Goal: Task Accomplishment & Management: Manage account settings

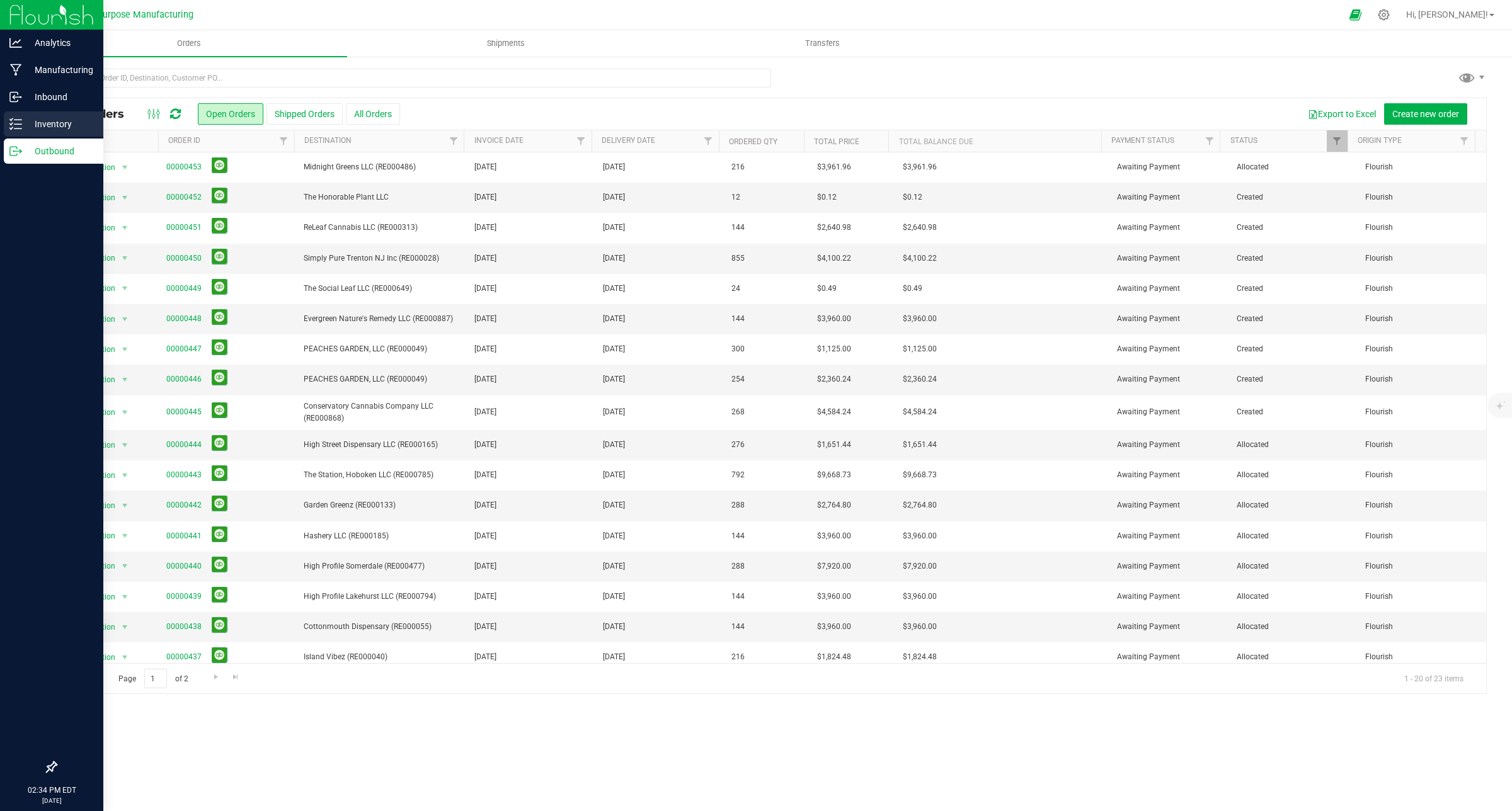
click at [48, 127] on p "Inventory" at bounding box center [60, 124] width 75 height 15
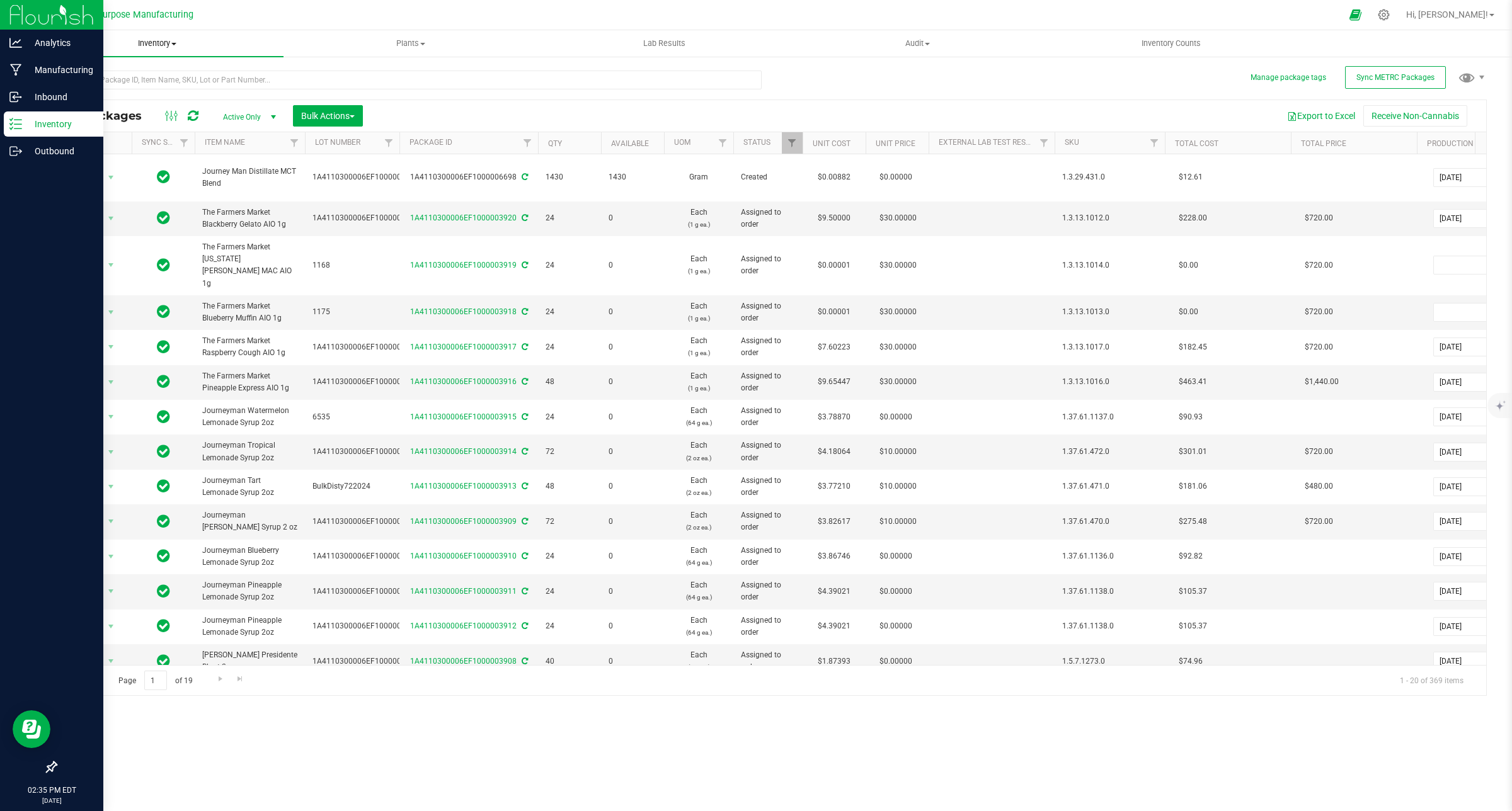
click at [177, 43] on span at bounding box center [174, 44] width 5 height 2
click at [90, 86] on span "All inventory" at bounding box center [72, 90] width 85 height 11
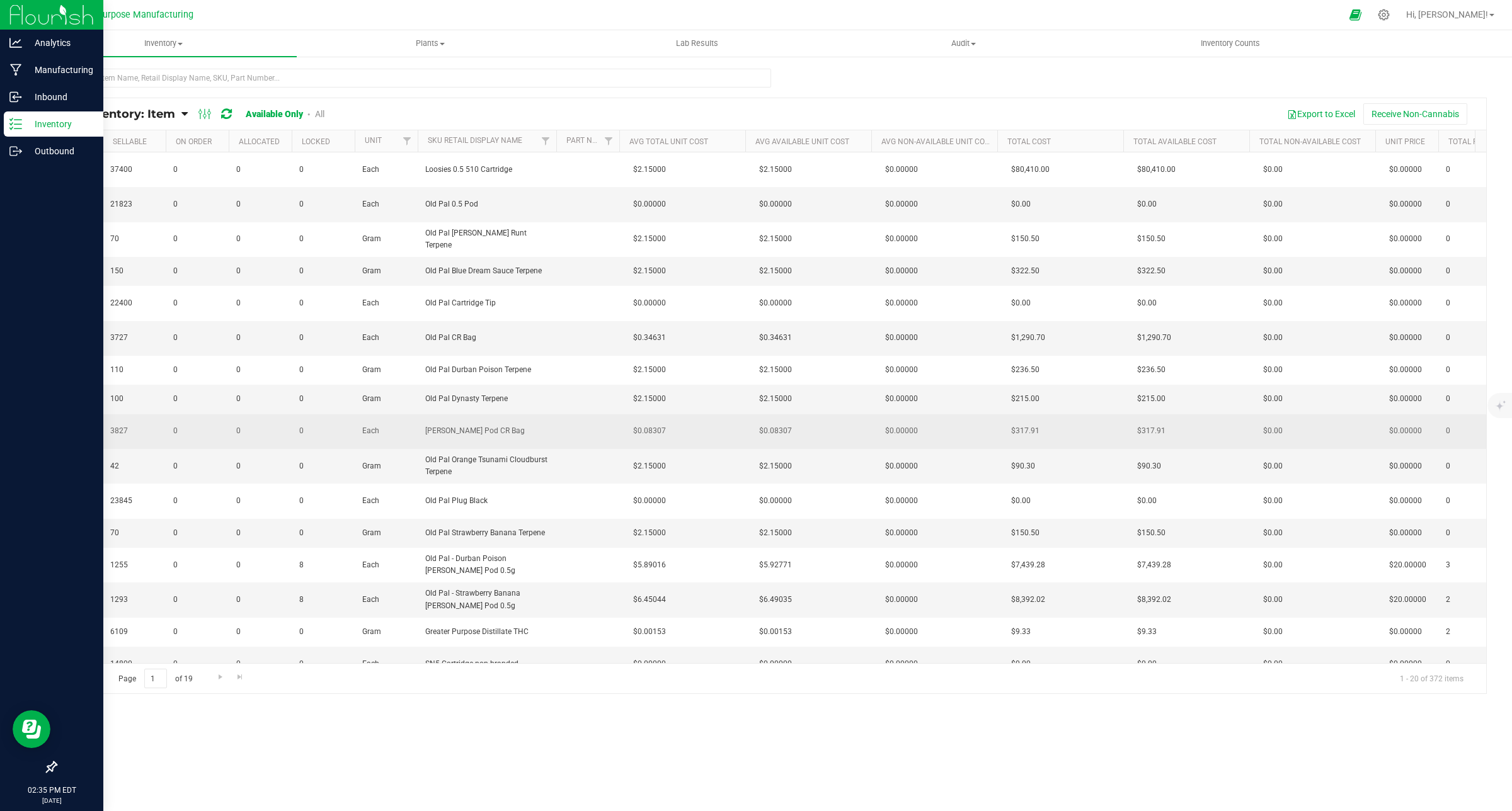
scroll to position [0, 798]
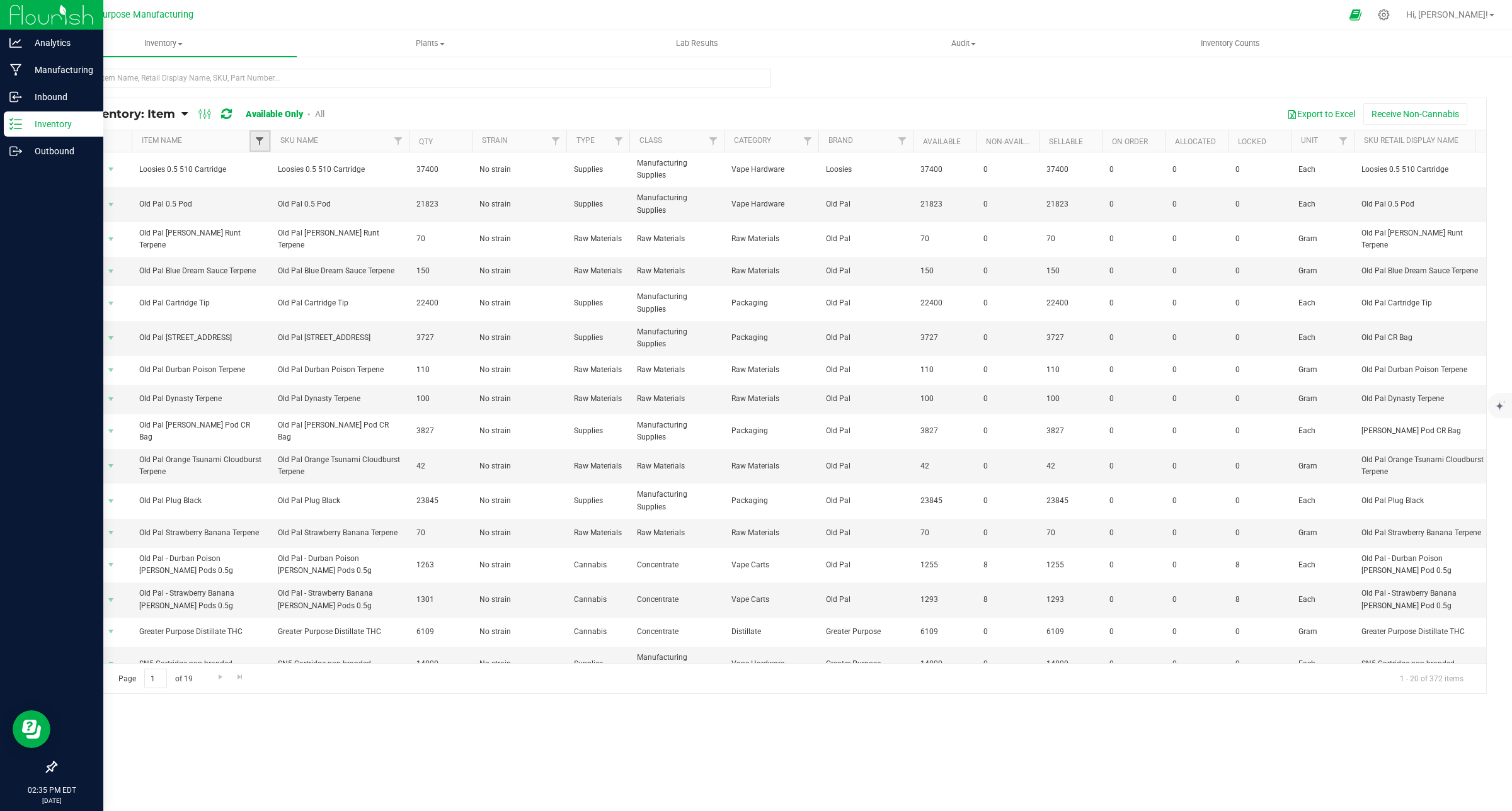
click at [258, 142] on span "Filter" at bounding box center [260, 141] width 10 height 10
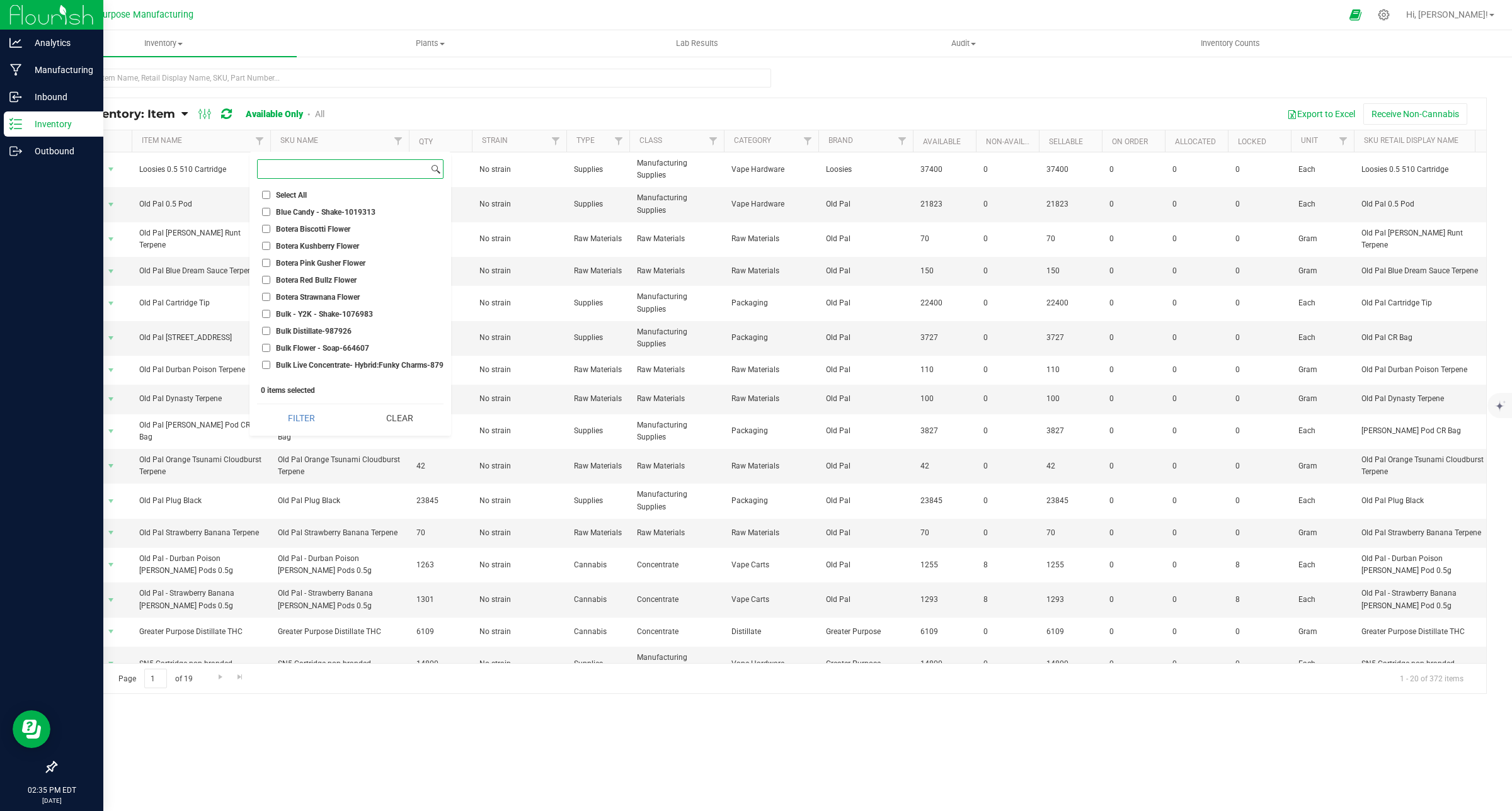
click at [300, 168] on input at bounding box center [343, 169] width 171 height 18
type input "Lobo"
click at [264, 201] on input "LOBO 100mm/30mm Blunt Wraps" at bounding box center [266, 199] width 8 height 8
checkbox input "true"
click at [266, 211] on li "Lobo 120 mm Black Pre-Roll Tube/Caps" at bounding box center [350, 216] width 187 height 13
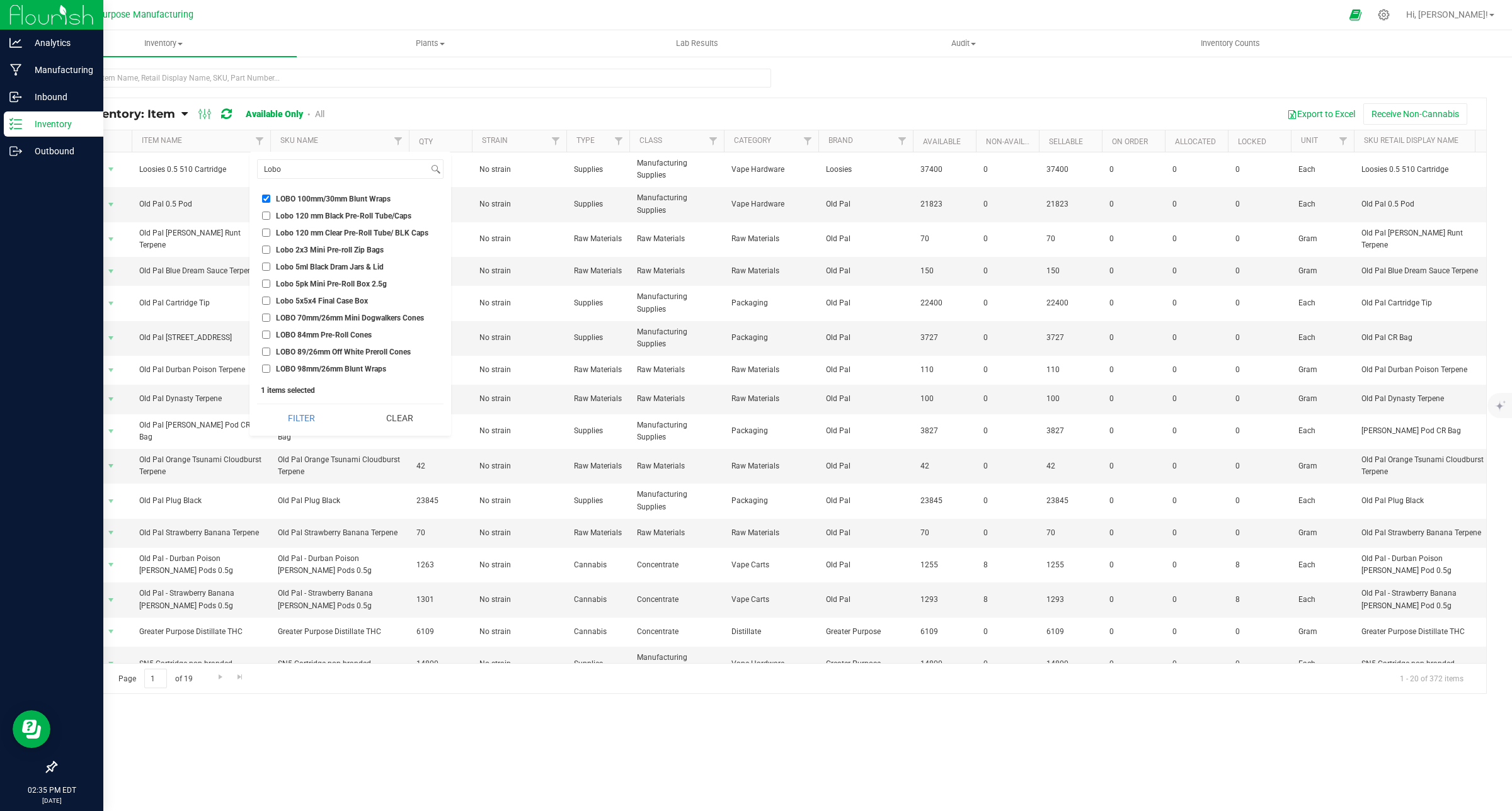
click at [264, 219] on input "Lobo 120 mm Black Pre-Roll Tube/Caps" at bounding box center [266, 216] width 8 height 8
checkbox input "true"
click at [264, 235] on input "Lobo 120 mm Clear Pre-Roll Tube/ BLK Caps" at bounding box center [266, 233] width 8 height 8
checkbox input "true"
click at [269, 252] on input "Lobo 2x3 Mini Pre-roll Zip Bags" at bounding box center [266, 250] width 8 height 8
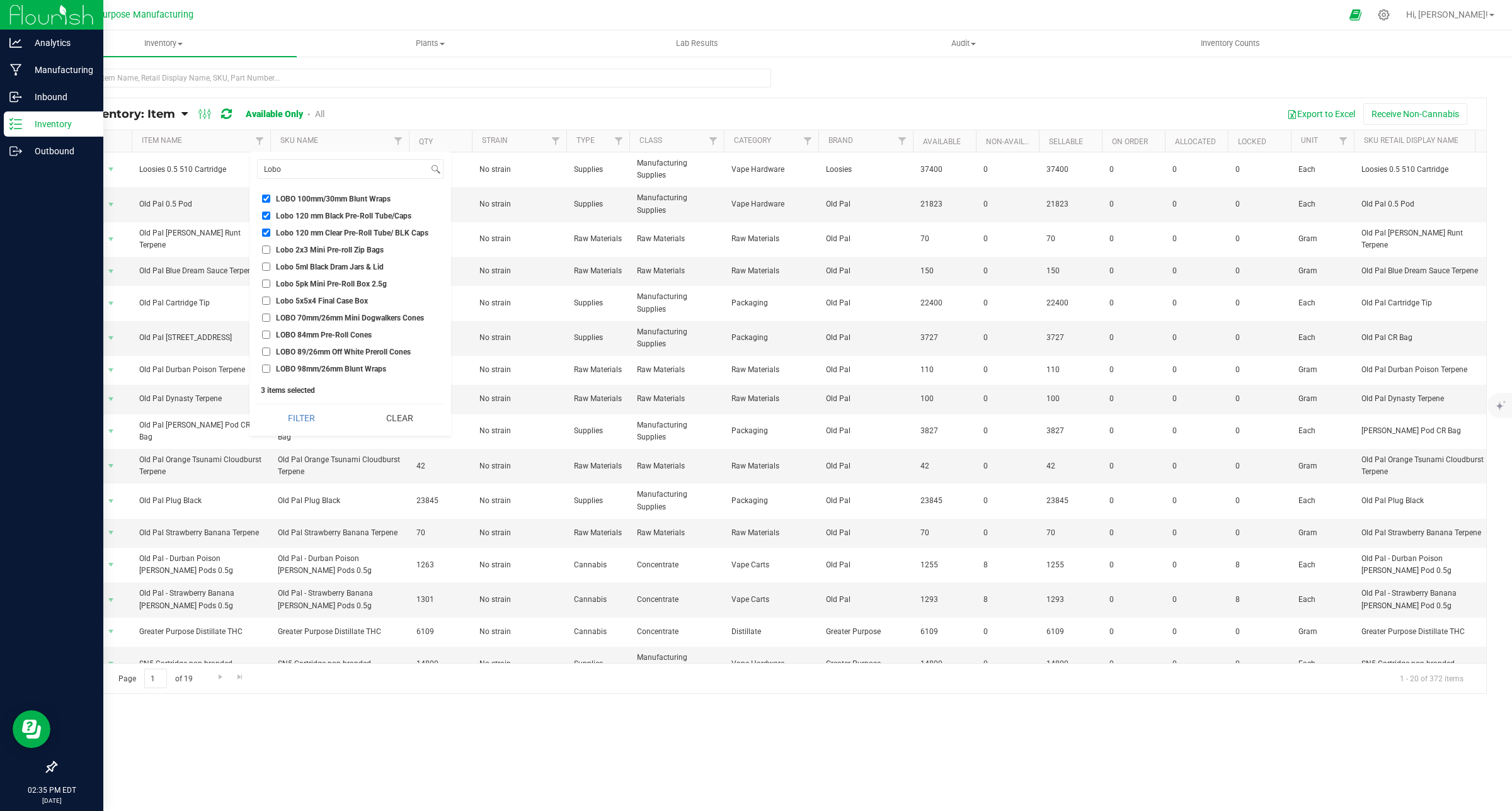
checkbox input "true"
click at [266, 265] on input "Lobo 5ml Black Dram Jars & Lid" at bounding box center [266, 267] width 8 height 8
checkbox input "true"
click at [268, 284] on input "Lobo 5pk Mini Pre-Roll Box 2.5g" at bounding box center [266, 284] width 8 height 8
checkbox input "true"
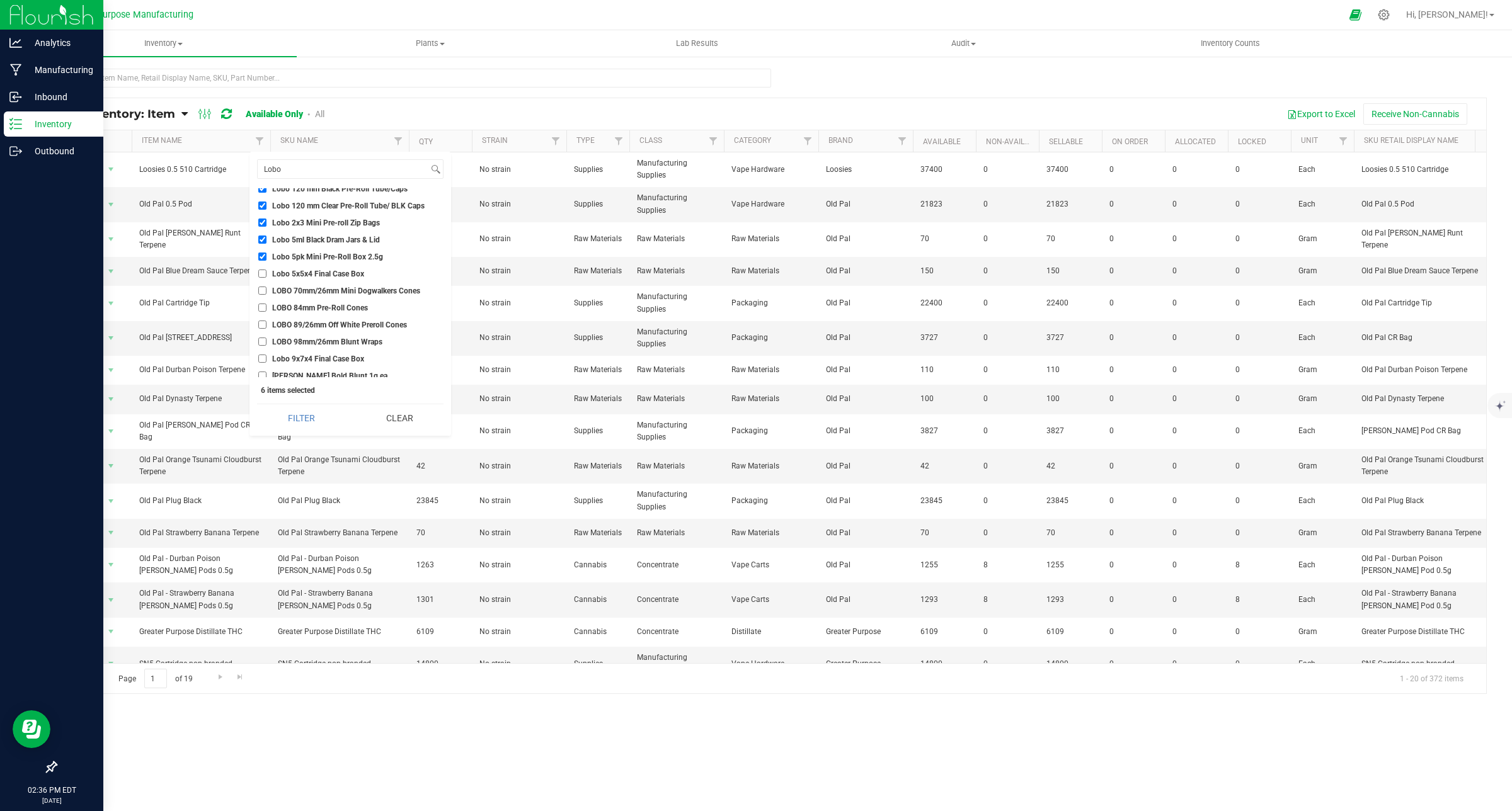
click at [263, 292] on input "LOBO 70mm/26mm Mini Dogwalkers Cones" at bounding box center [262, 291] width 8 height 8
checkbox input "true"
click at [262, 308] on input "LOBO 84mm Pre-Roll Cones" at bounding box center [262, 308] width 8 height 8
checkbox input "true"
click at [261, 325] on input "LOBO 89/26mm Off White Preroll Cones" at bounding box center [262, 325] width 8 height 8
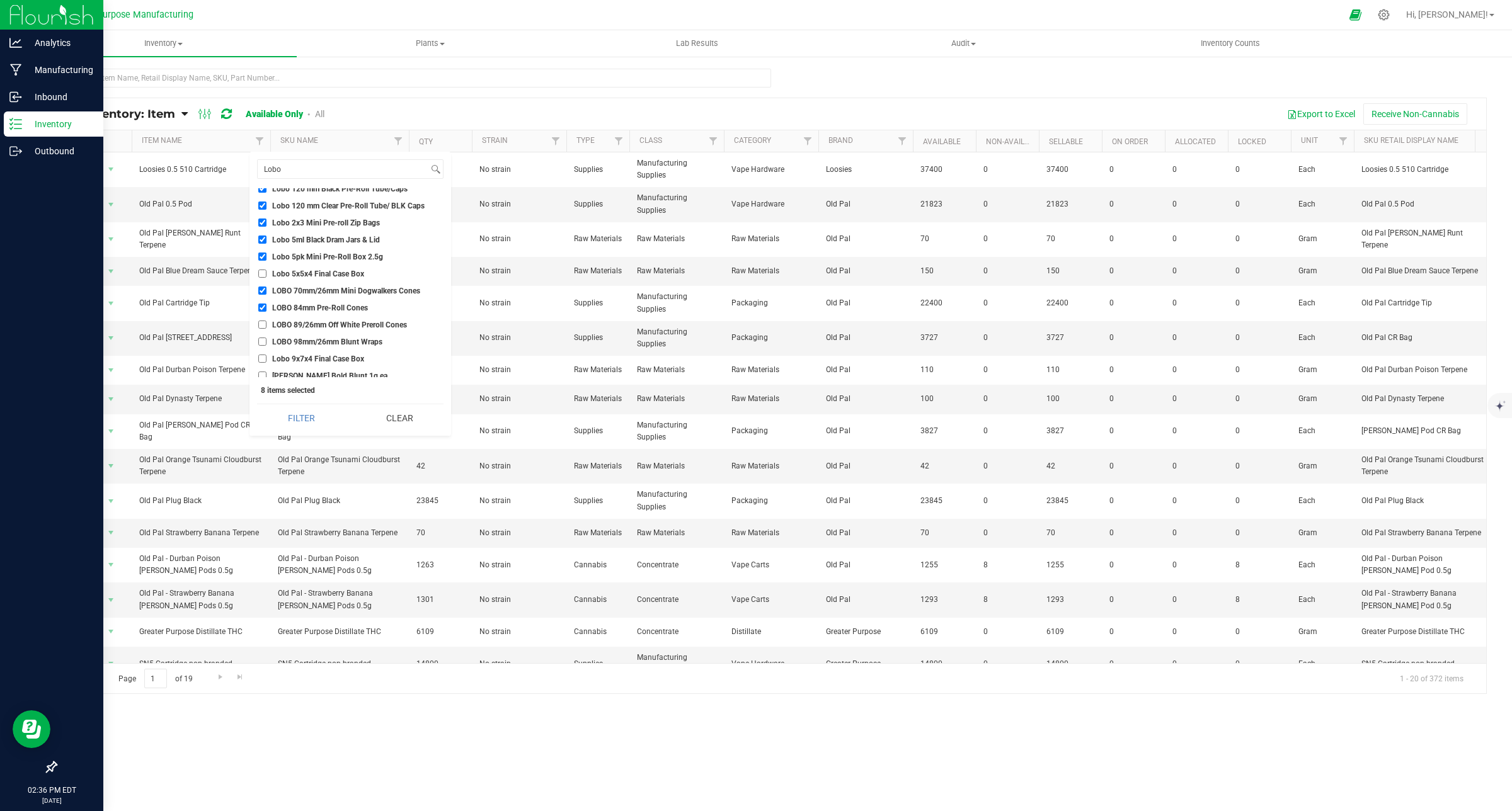
checkbox input "true"
click at [261, 344] on input "LOBO 98mm/26mm Blunt Wraps" at bounding box center [262, 342] width 8 height 8
checkbox input "true"
click at [263, 352] on li "Lobo 9x7x4 Final Case Box" at bounding box center [346, 359] width 187 height 13
click at [260, 357] on input "Lobo 9x7x4 Final Case Box" at bounding box center [262, 359] width 8 height 8
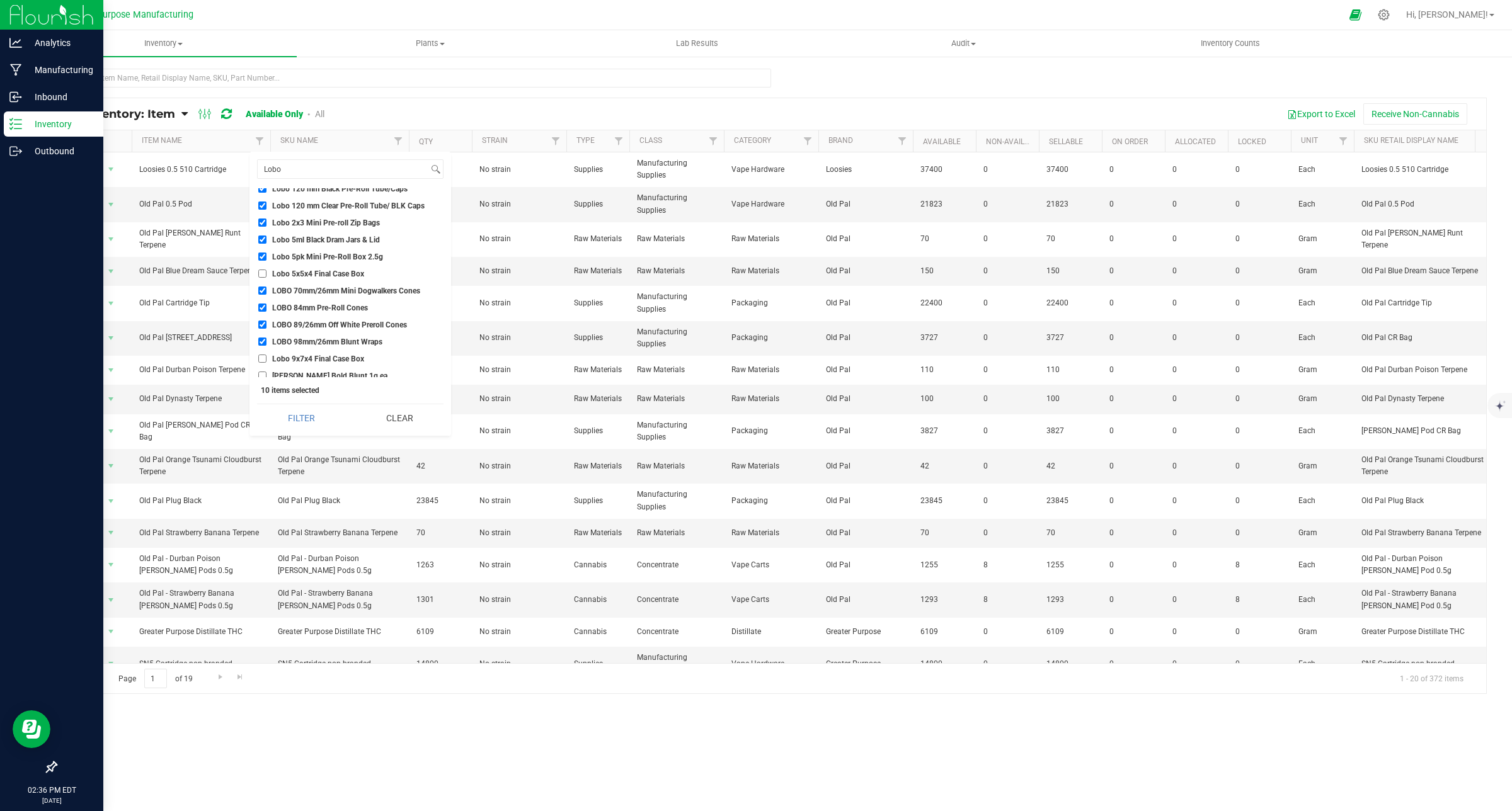
checkbox input "true"
click at [264, 298] on input "Lobo Blk Jar and Cap 3 oz" at bounding box center [262, 297] width 8 height 8
checkbox input "true"
click at [261, 271] on input "Lobo Glass tip" at bounding box center [262, 271] width 8 height 8
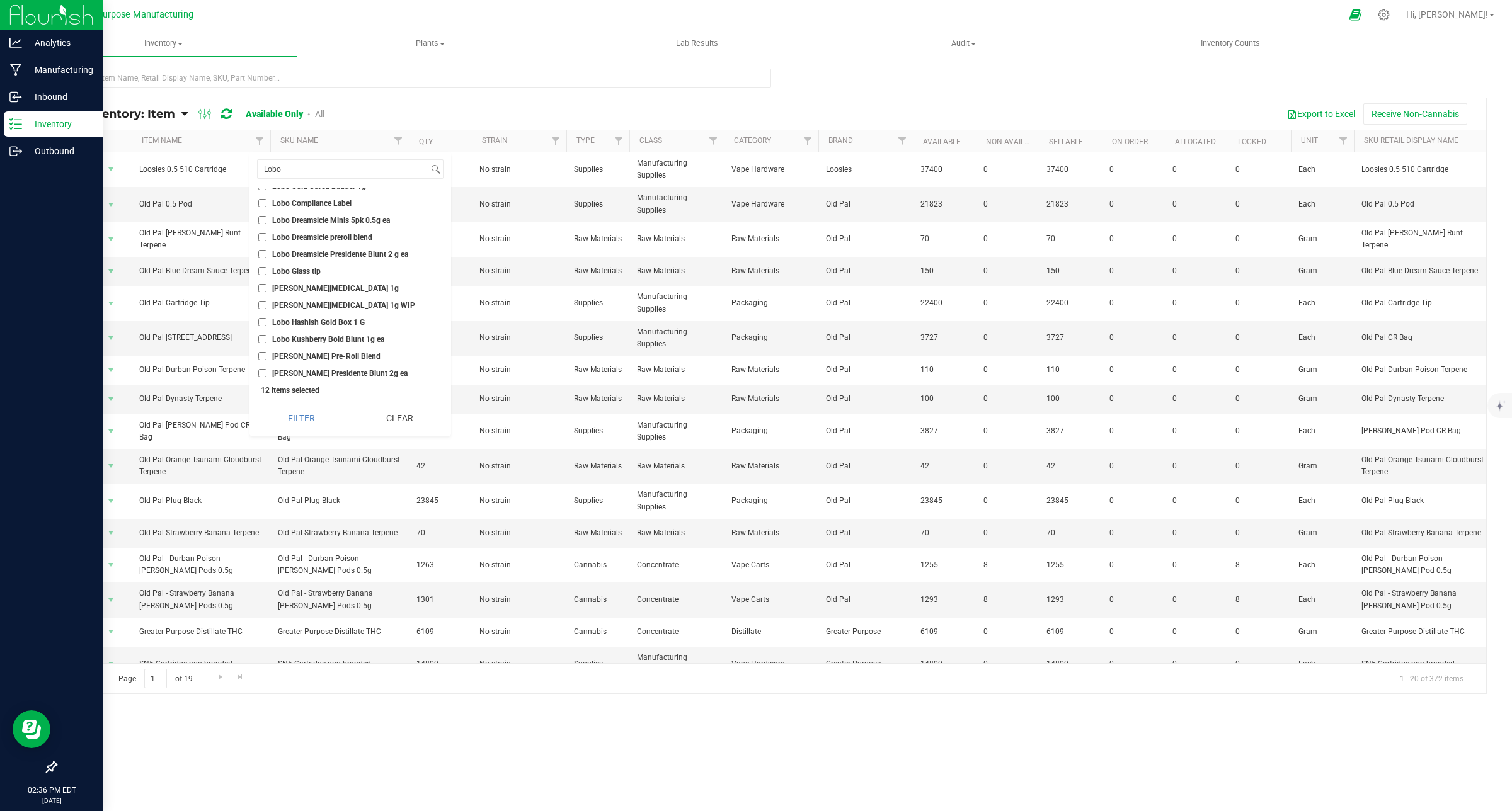
checkbox input "true"
click at [345, 325] on span "Lobo Hashish Gold Box 1 G" at bounding box center [318, 322] width 93 height 7
click at [266, 325] on input "Lobo Hashish Gold Box 1 G" at bounding box center [262, 323] width 8 height 8
checkbox input "true"
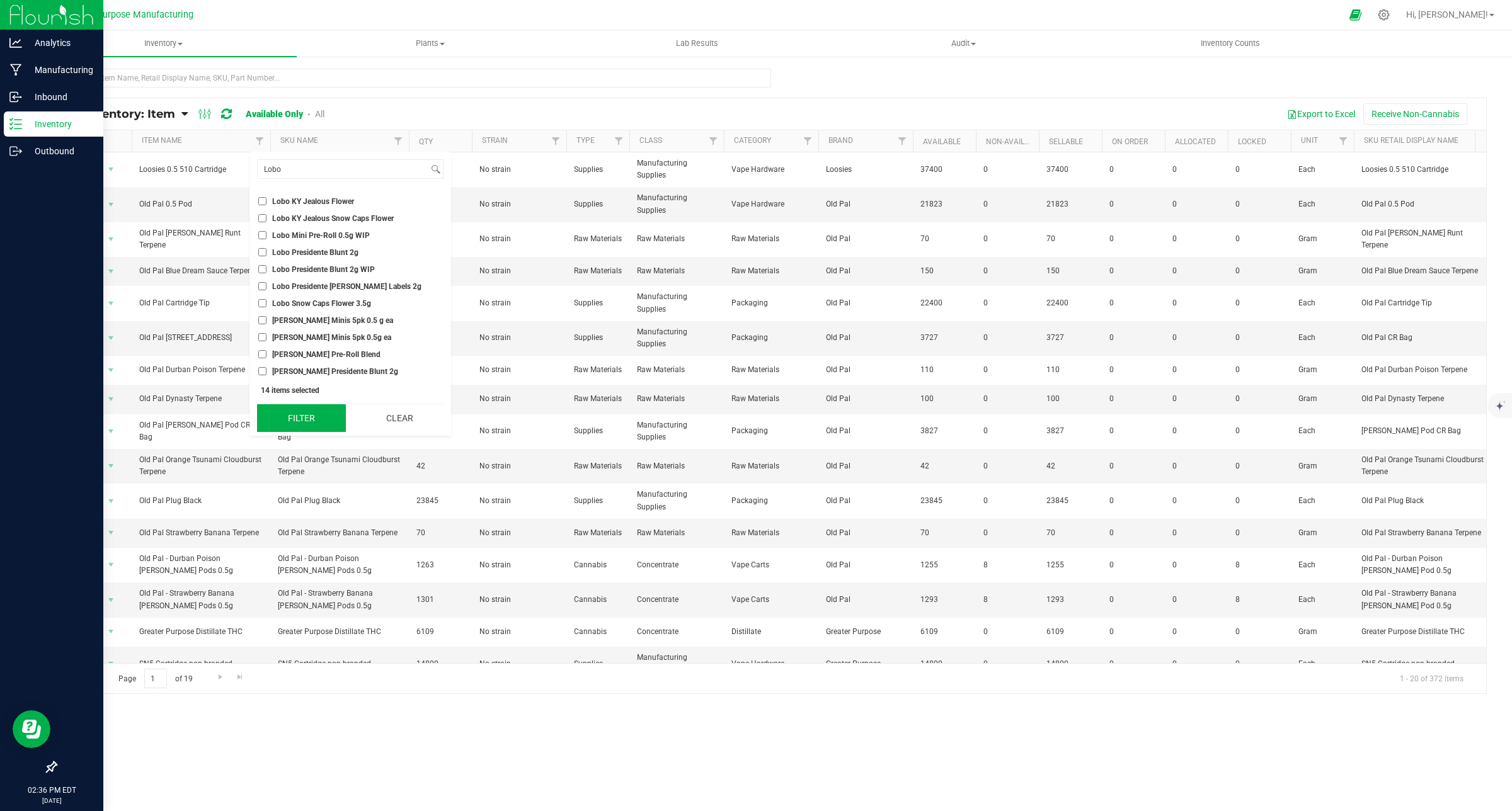
click at [294, 418] on button "Filter" at bounding box center [301, 418] width 89 height 27
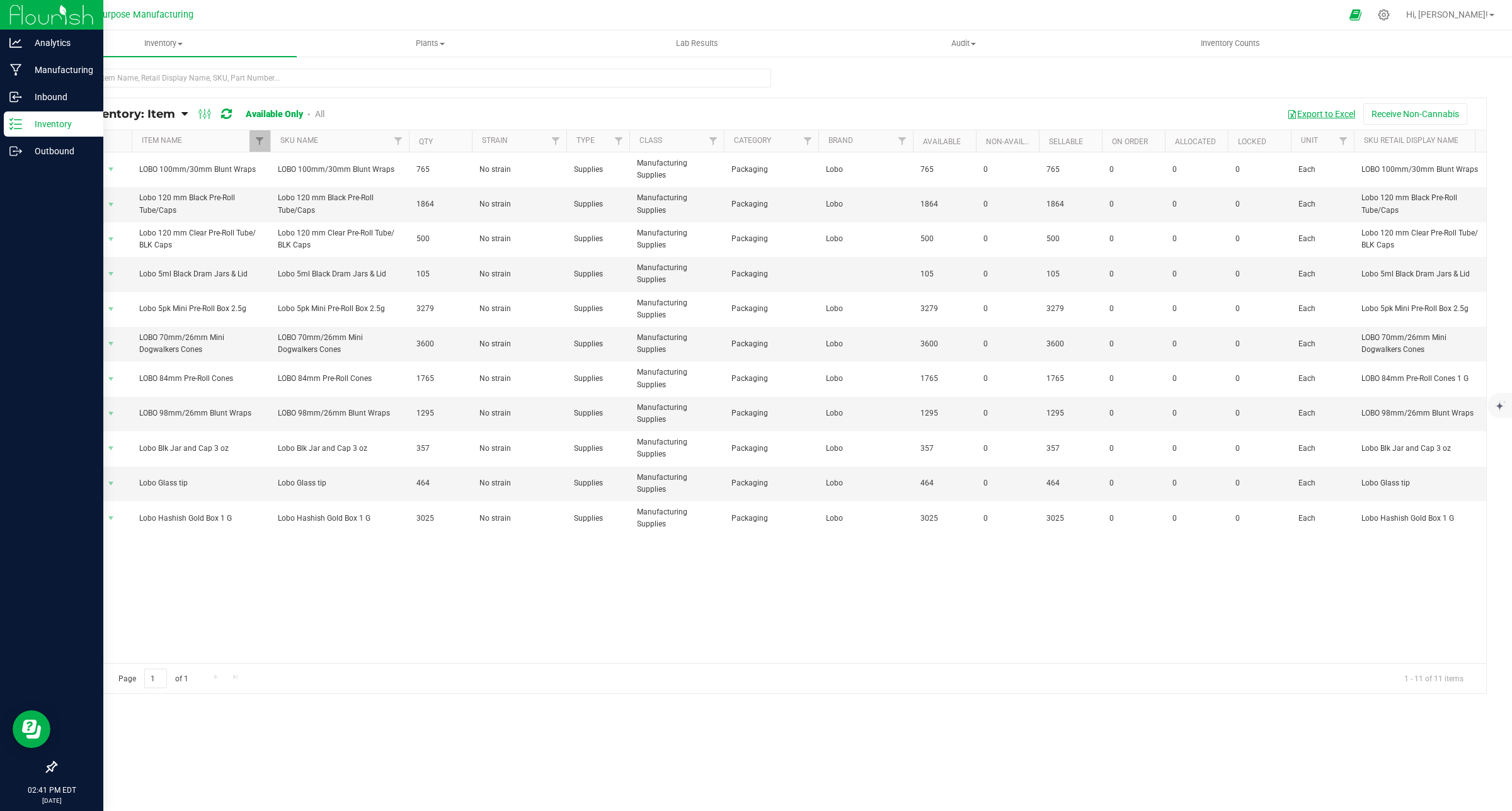
click at [1334, 119] on button "Export to Excel" at bounding box center [1321, 114] width 85 height 22
click at [260, 145] on span "Filter" at bounding box center [260, 141] width 10 height 10
click at [848, 565] on div "Action Action Adjust qty Edit lots/costs Global inventory Locate inventory Prin…" at bounding box center [771, 408] width 1431 height 511
drag, startPoint x: 389, startPoint y: 275, endPoint x: 277, endPoint y: 276, distance: 112.0
click at [278, 276] on span "Lobo 5ml Black Dram Jars & Lid" at bounding box center [339, 274] width 124 height 12
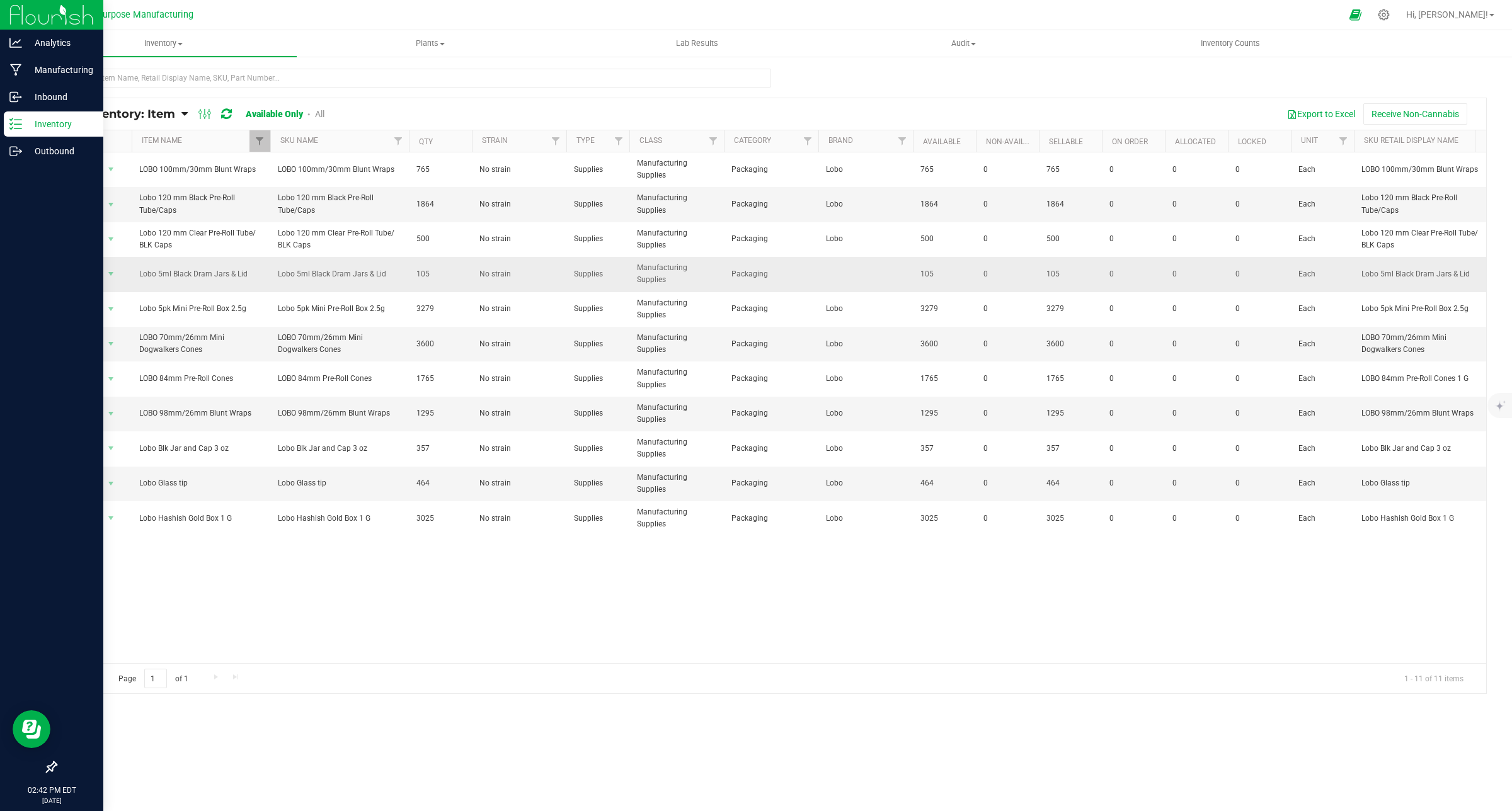
copy span "Lobo 5ml Black Dram Jars & Lid"
click at [33, 124] on p "Inventory" at bounding box center [60, 124] width 75 height 15
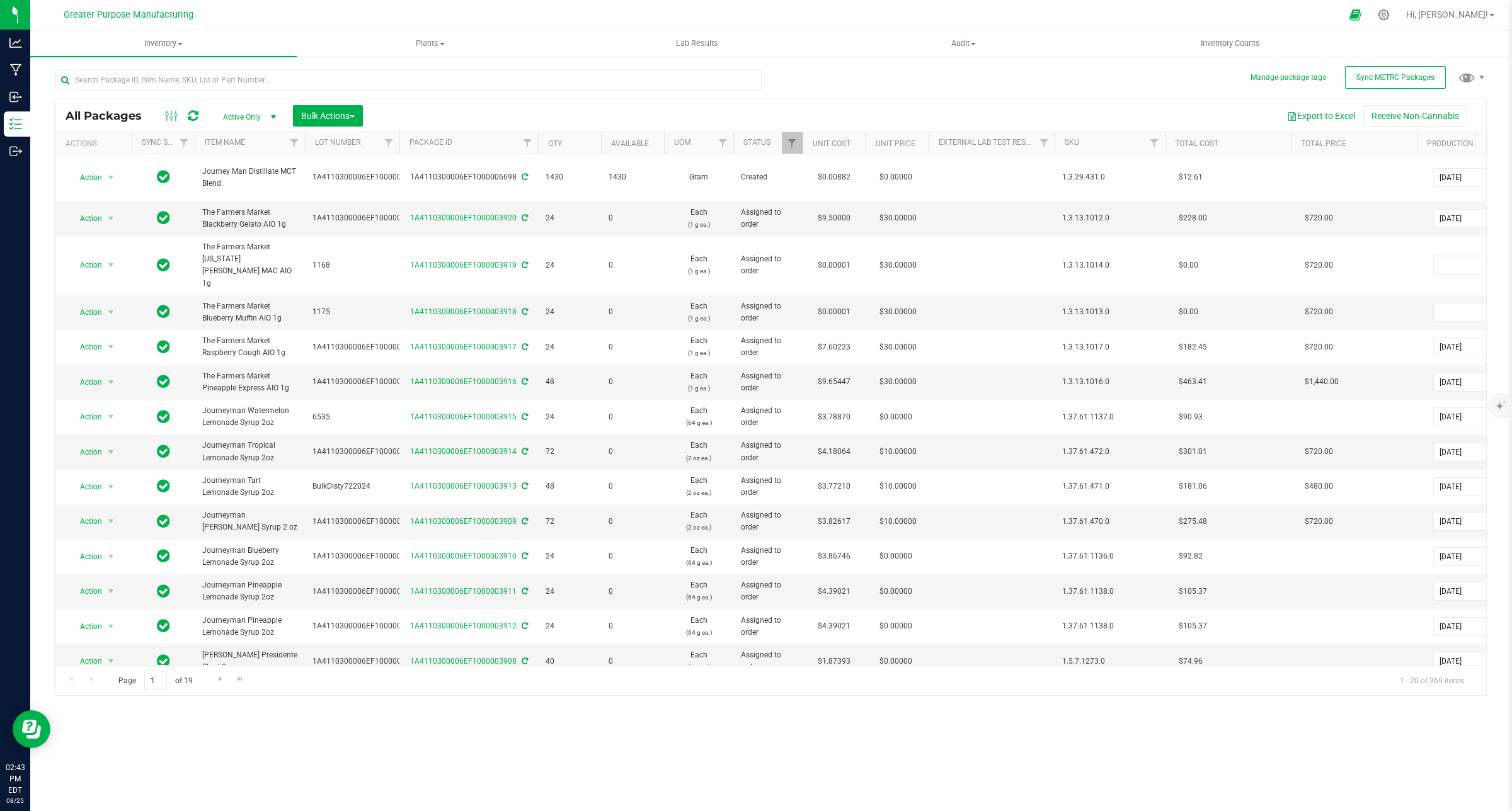
click at [442, 701] on div "Inventory All packages All inventory Waste log Create inventory Plants All plan…" at bounding box center [771, 420] width 1482 height 781
click at [178, 44] on span at bounding box center [180, 44] width 5 height 2
click at [90, 86] on span "All inventory" at bounding box center [72, 90] width 85 height 11
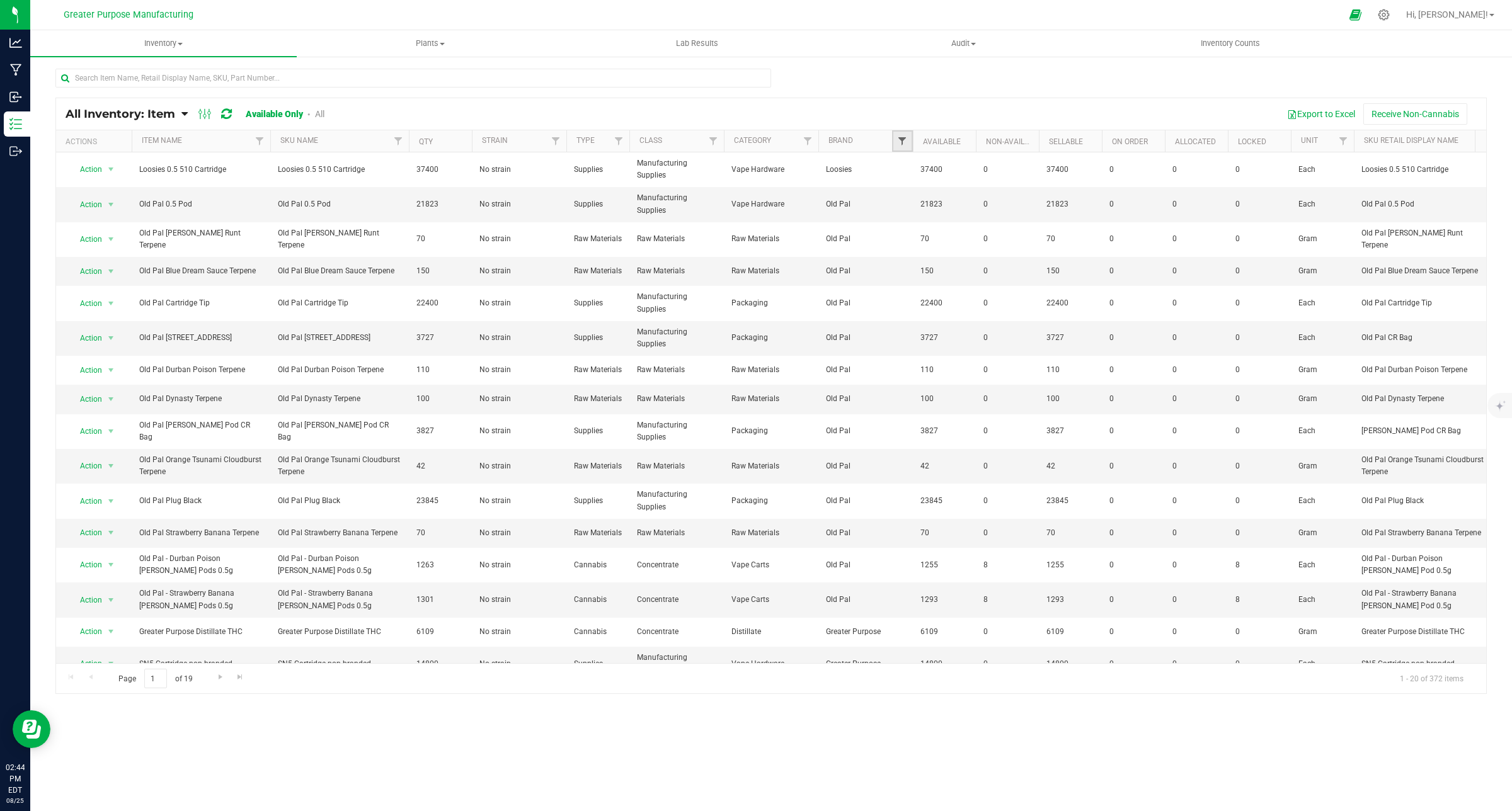
click at [902, 142] on span "Filter" at bounding box center [902, 141] width 10 height 10
type input "Lobo"
click at [909, 196] on input "Lobo" at bounding box center [909, 199] width 8 height 8
checkbox input "true"
click at [920, 252] on button "Filter" at bounding box center [930, 245] width 61 height 27
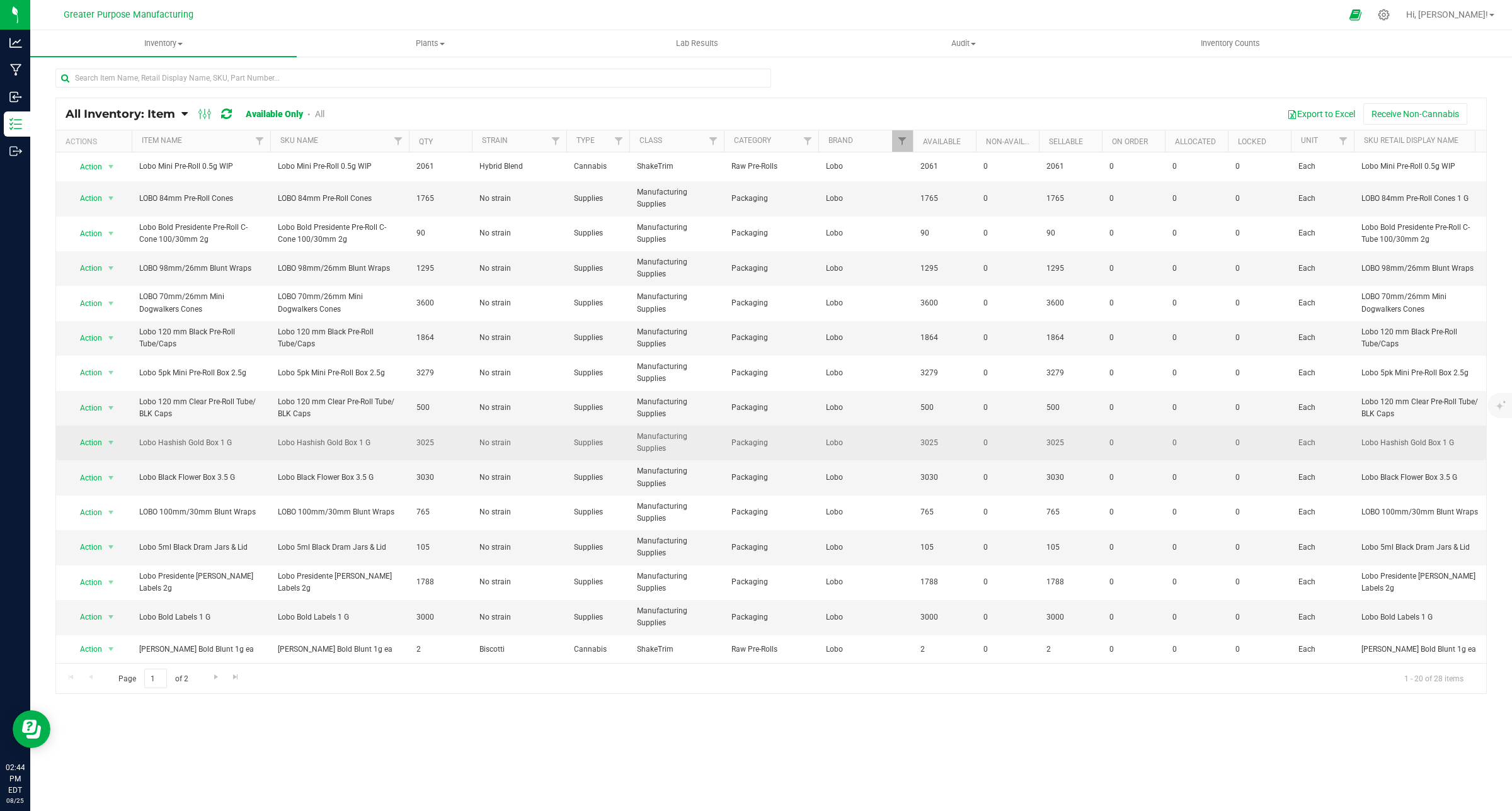
click at [712, 435] on span "Manufacturing Supplies" at bounding box center [677, 443] width 80 height 24
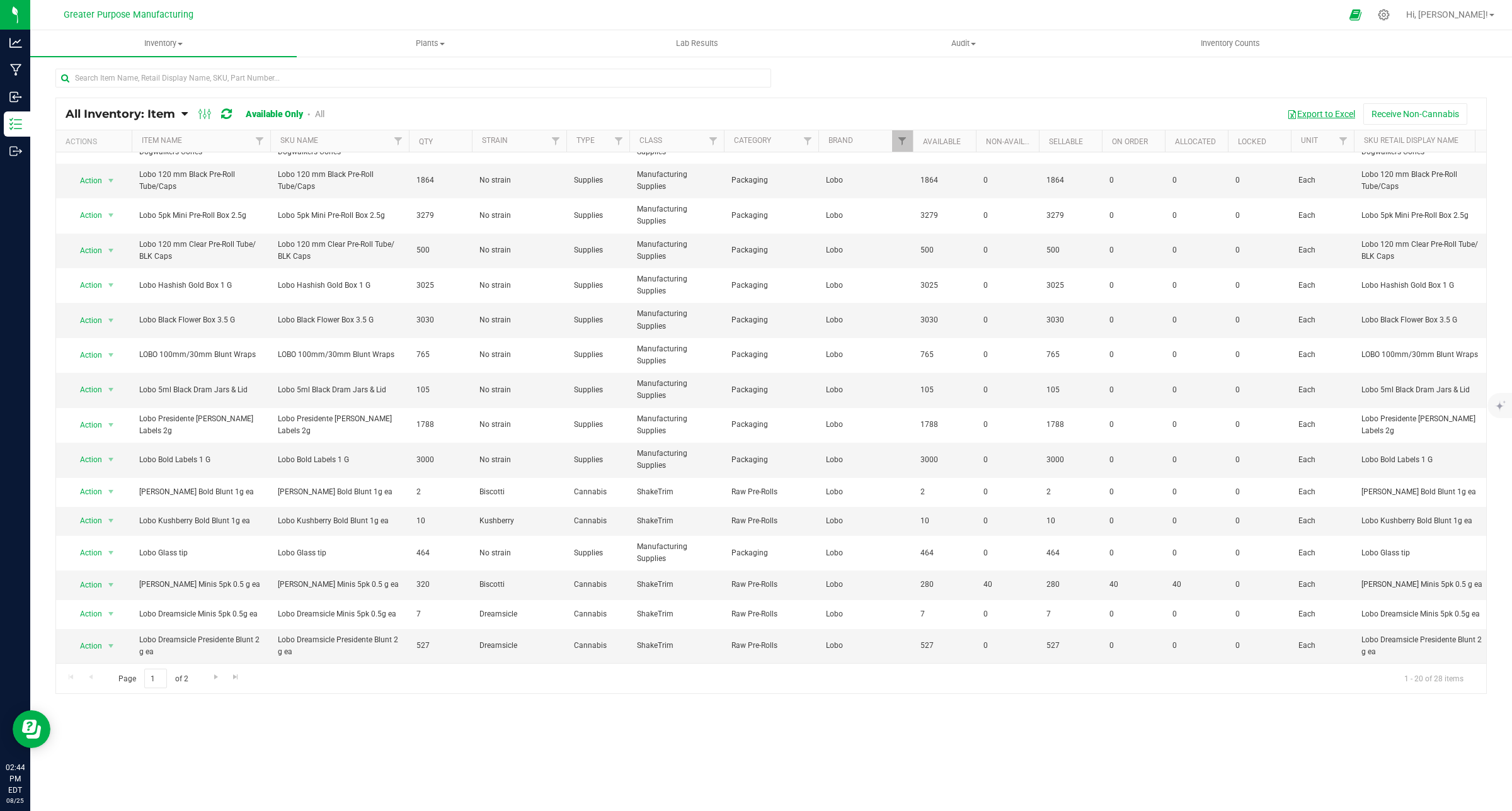
click at [1335, 107] on button "Export to Excel" at bounding box center [1321, 114] width 85 height 22
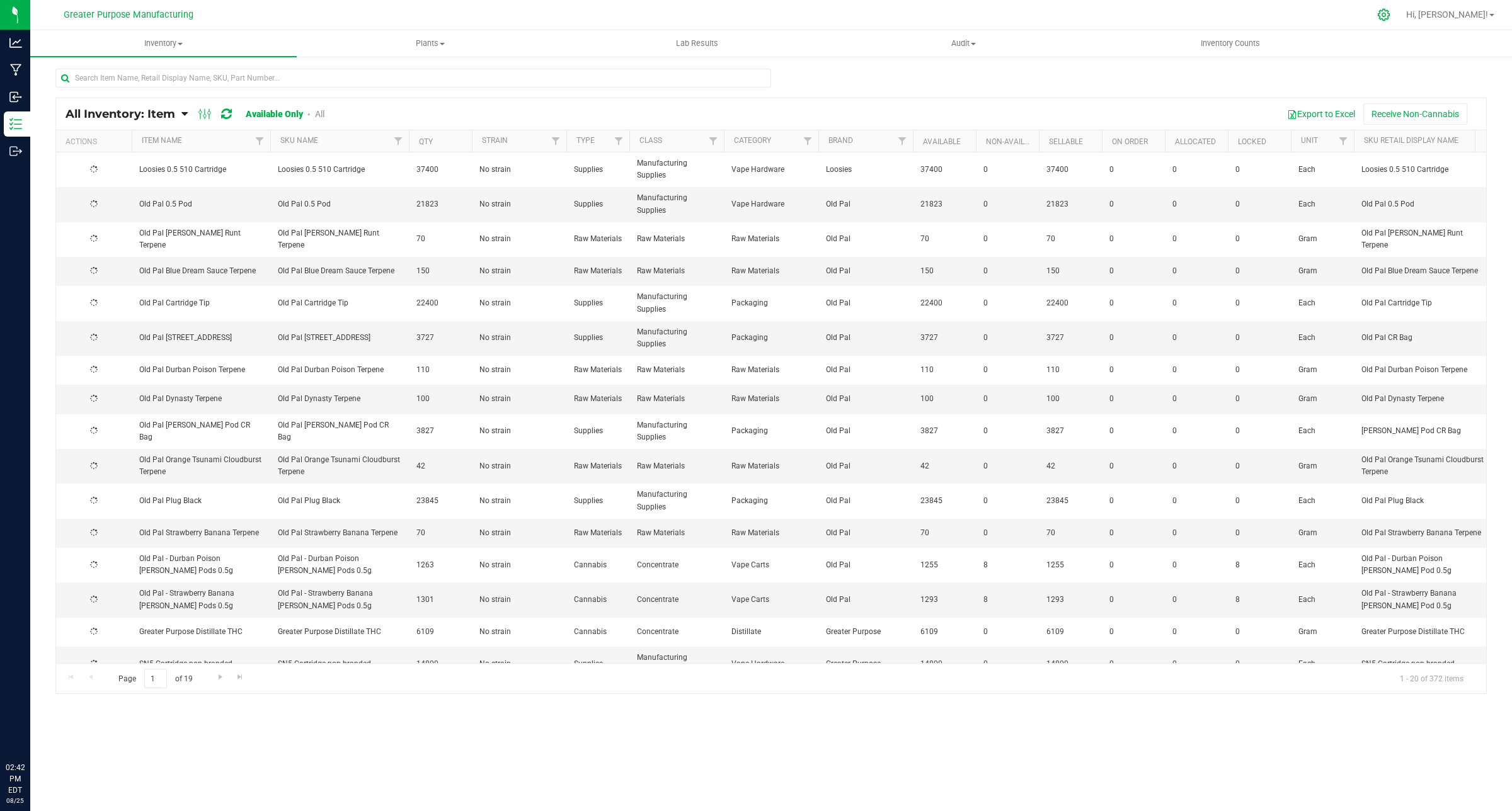
click at [1391, 14] on icon at bounding box center [1384, 15] width 13 height 13
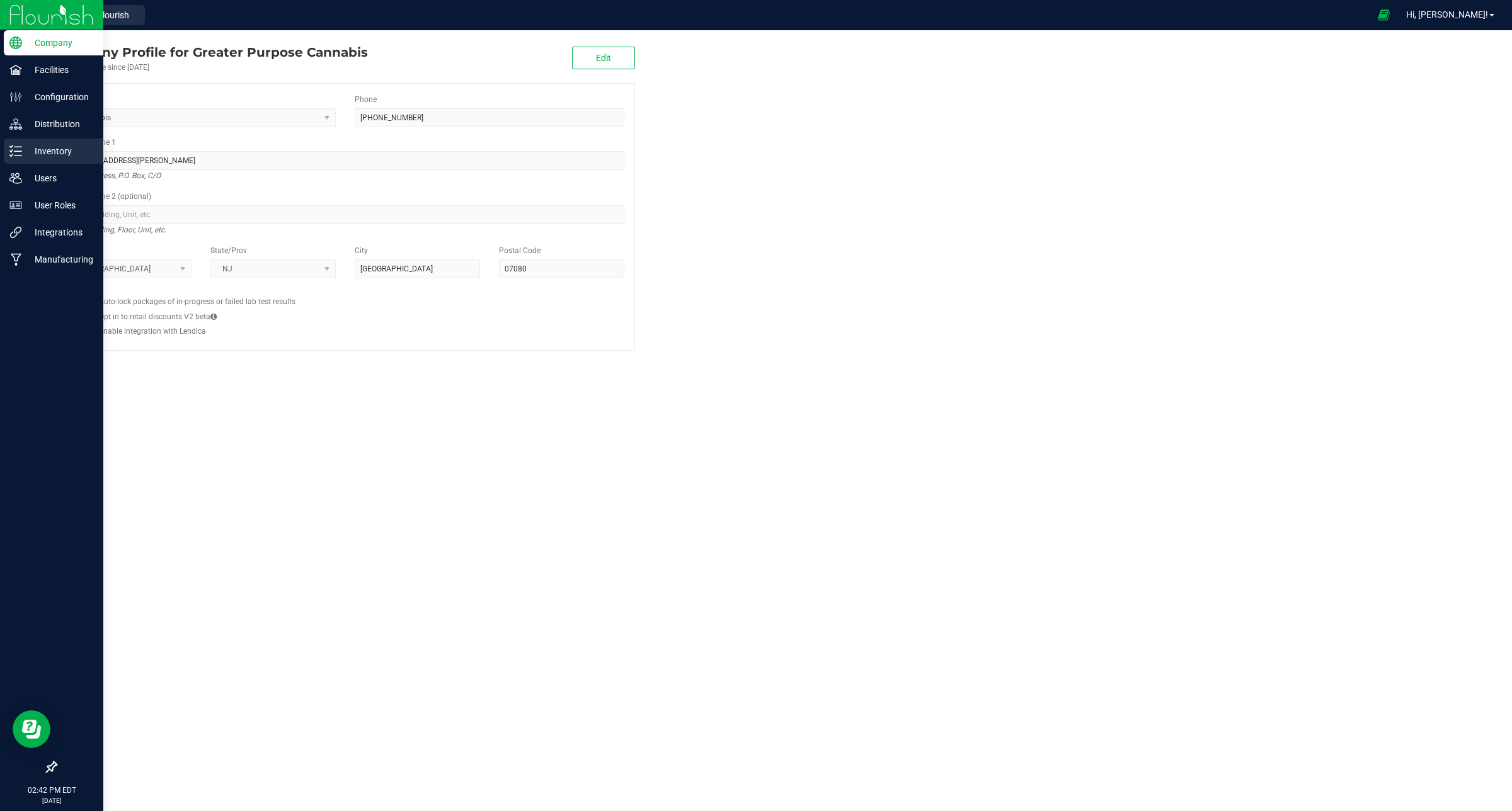
click at [56, 158] on p "Inventory" at bounding box center [60, 151] width 75 height 15
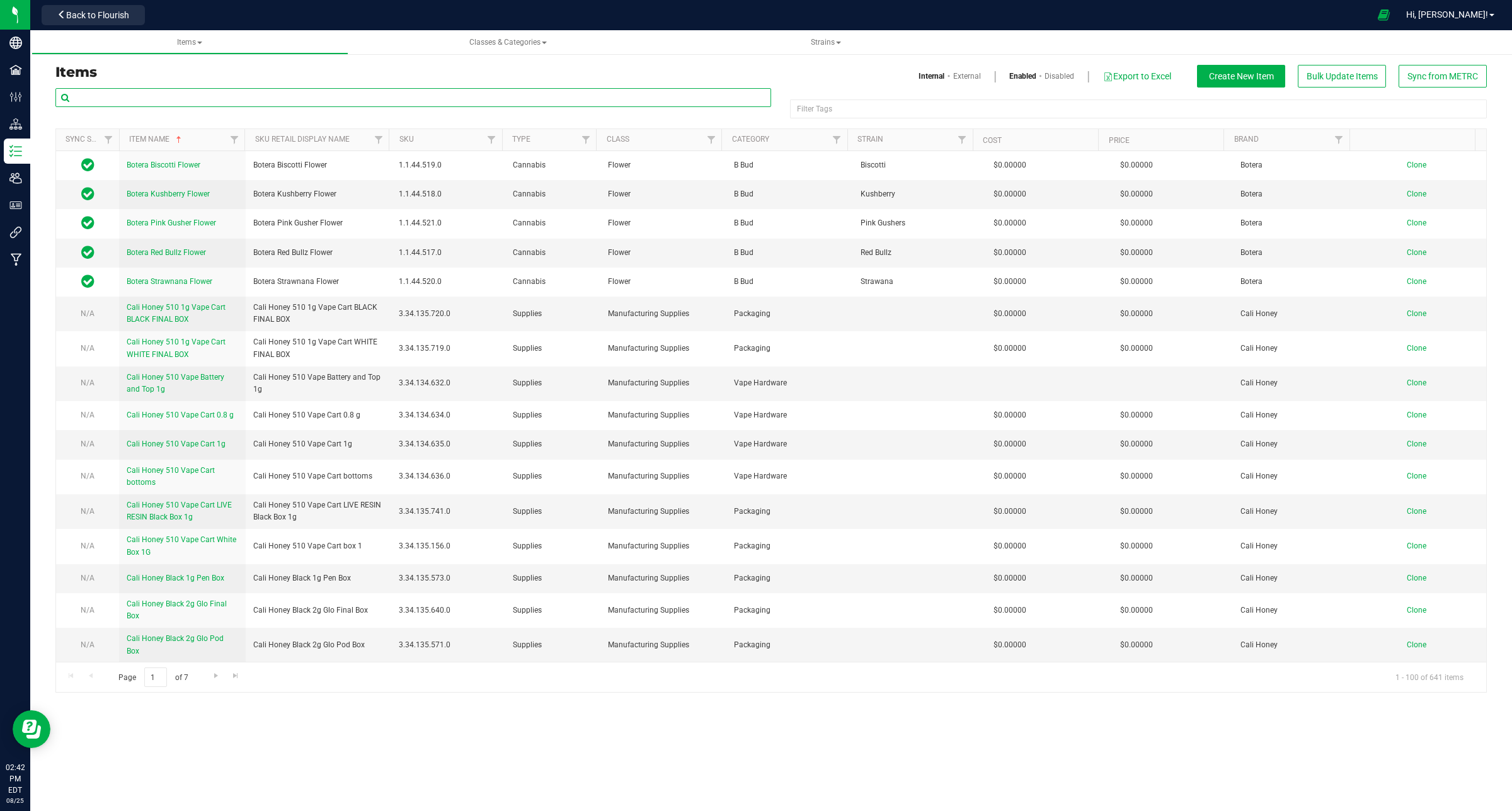
click at [236, 93] on input "text" at bounding box center [413, 97] width 716 height 19
paste input "Lobo 5ml Black Dram Jars & Lid"
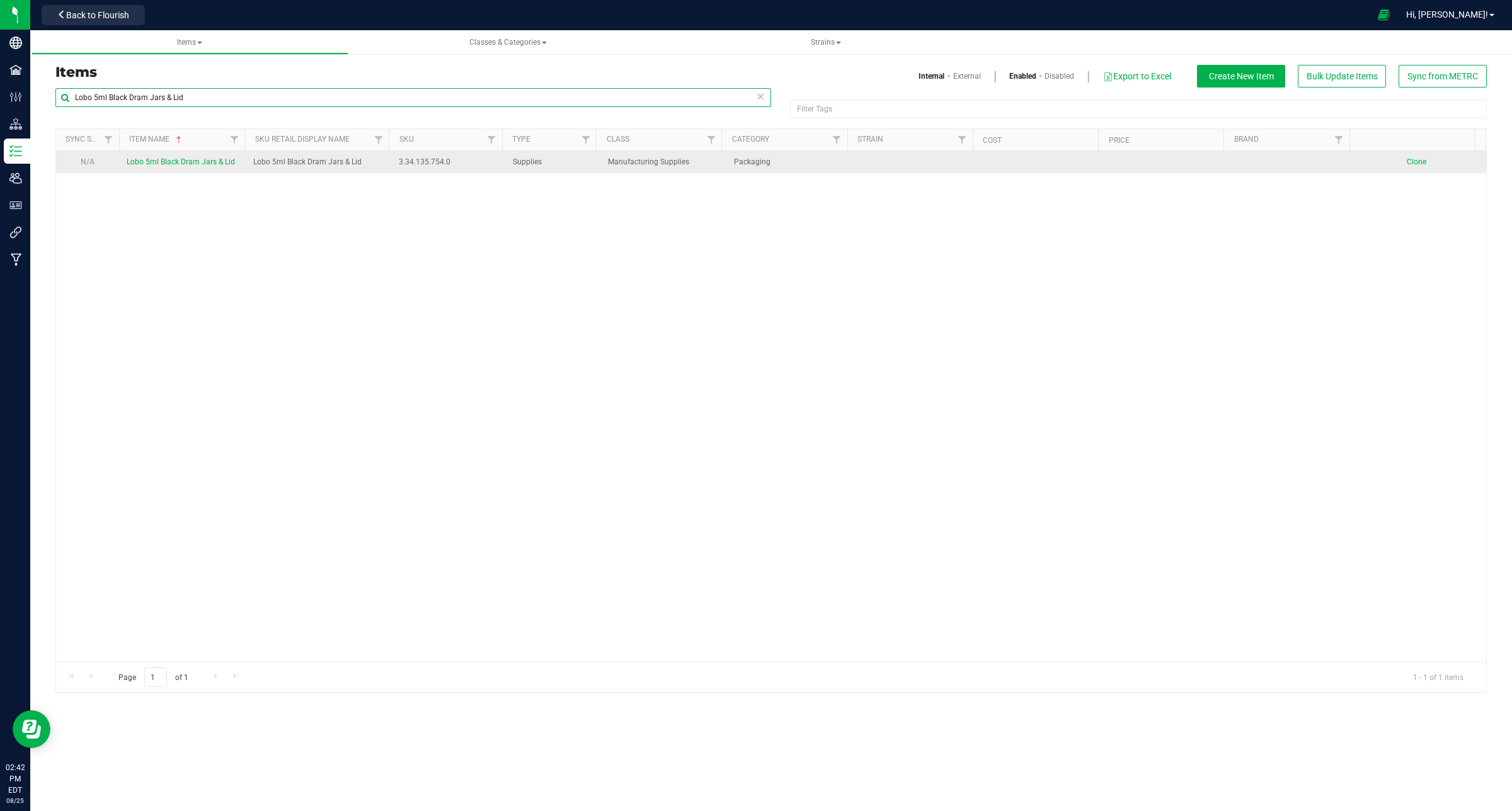
type input "Lobo 5ml Black Dram Jars & Lid"
click at [201, 165] on span "Lobo 5ml Black Dram Jars & Lid" at bounding box center [181, 162] width 109 height 9
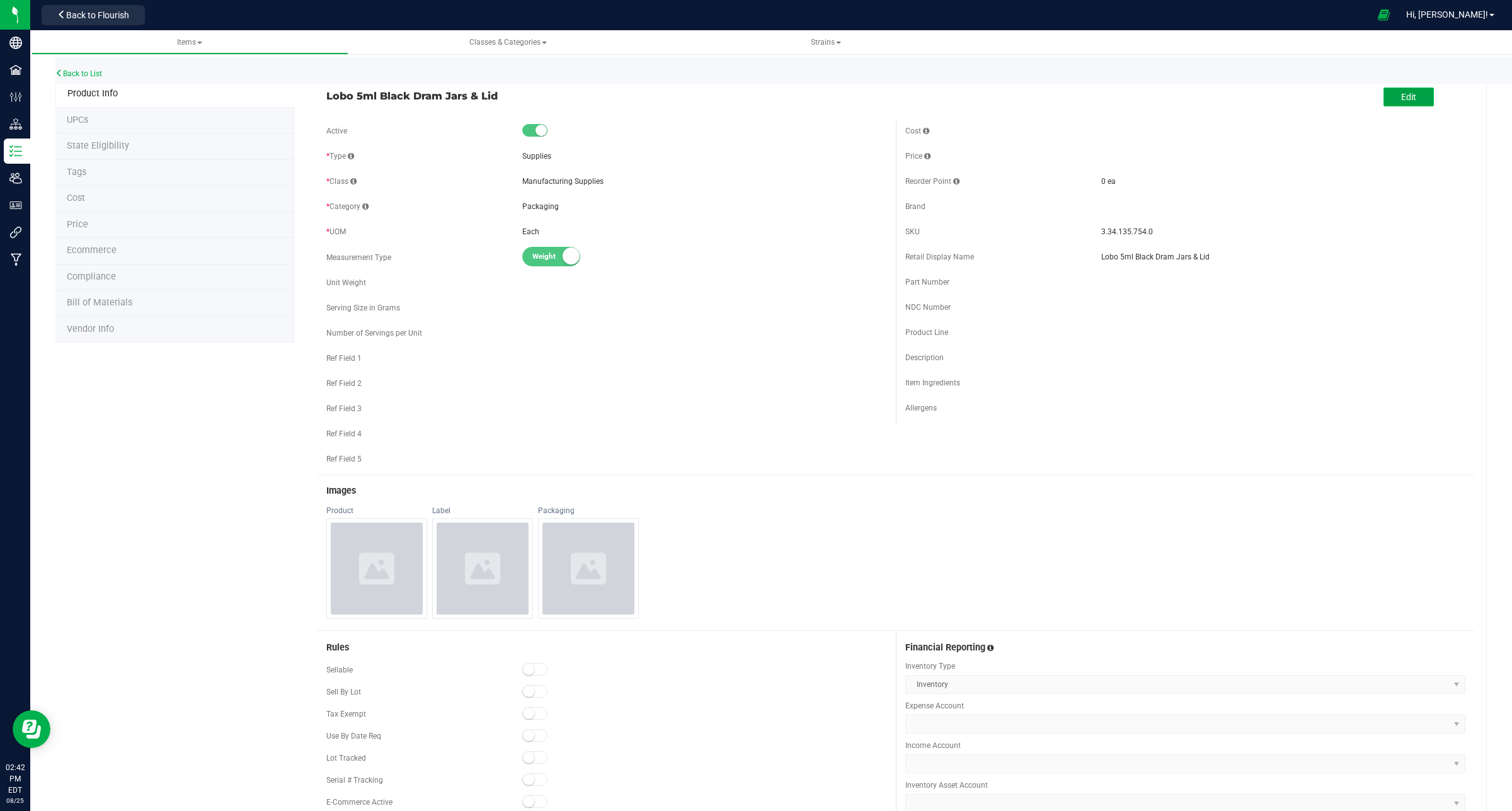
click at [1402, 101] on span "Edit" at bounding box center [1409, 97] width 15 height 10
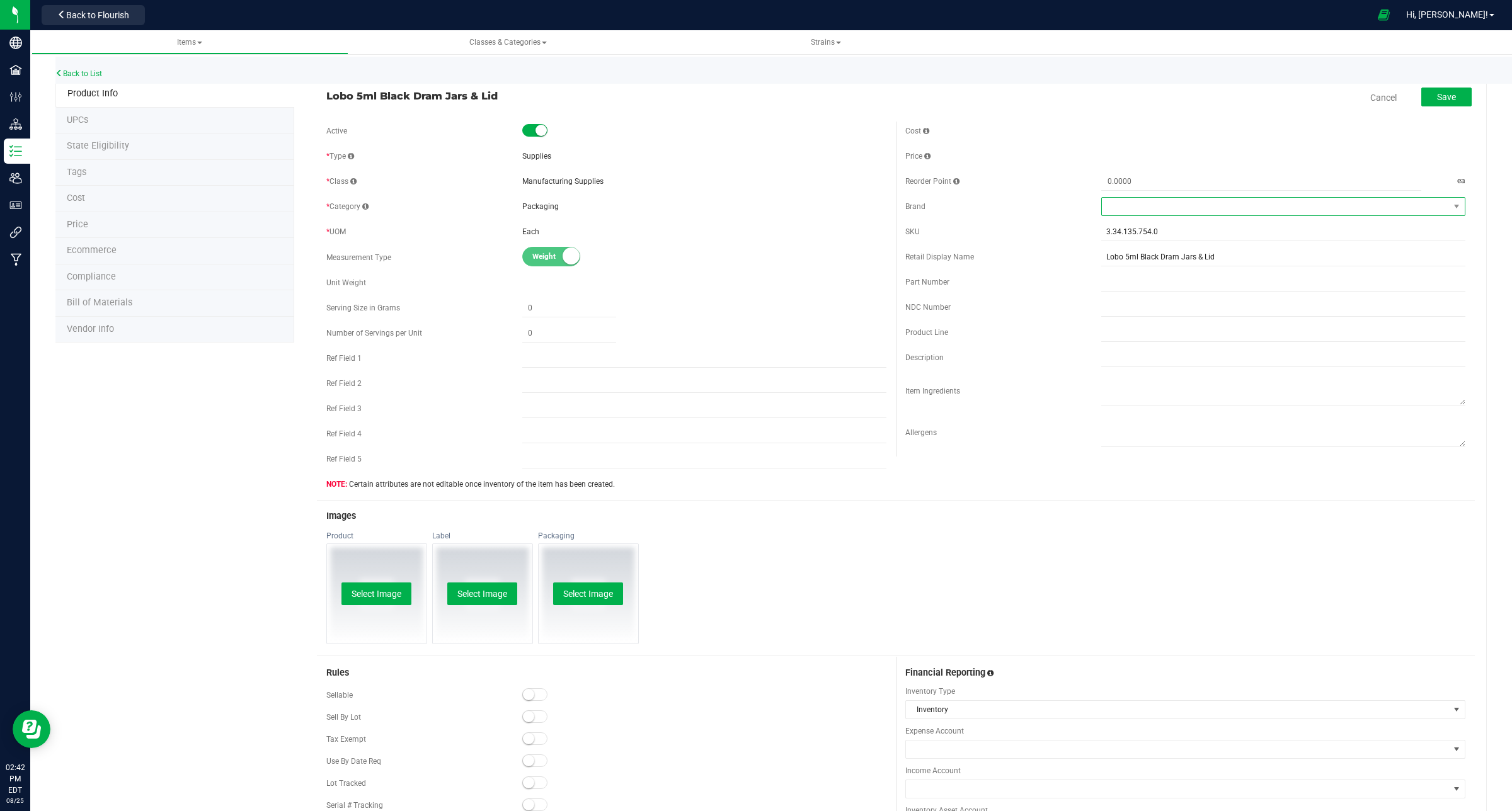
click at [1142, 208] on span at bounding box center [1276, 206] width 348 height 17
type input "lobo"
click at [1130, 281] on li "Lobo" at bounding box center [1273, 282] width 360 height 22
click at [1437, 95] on span "Save" at bounding box center [1446, 97] width 19 height 10
